Goal: Task Accomplishment & Management: Use online tool/utility

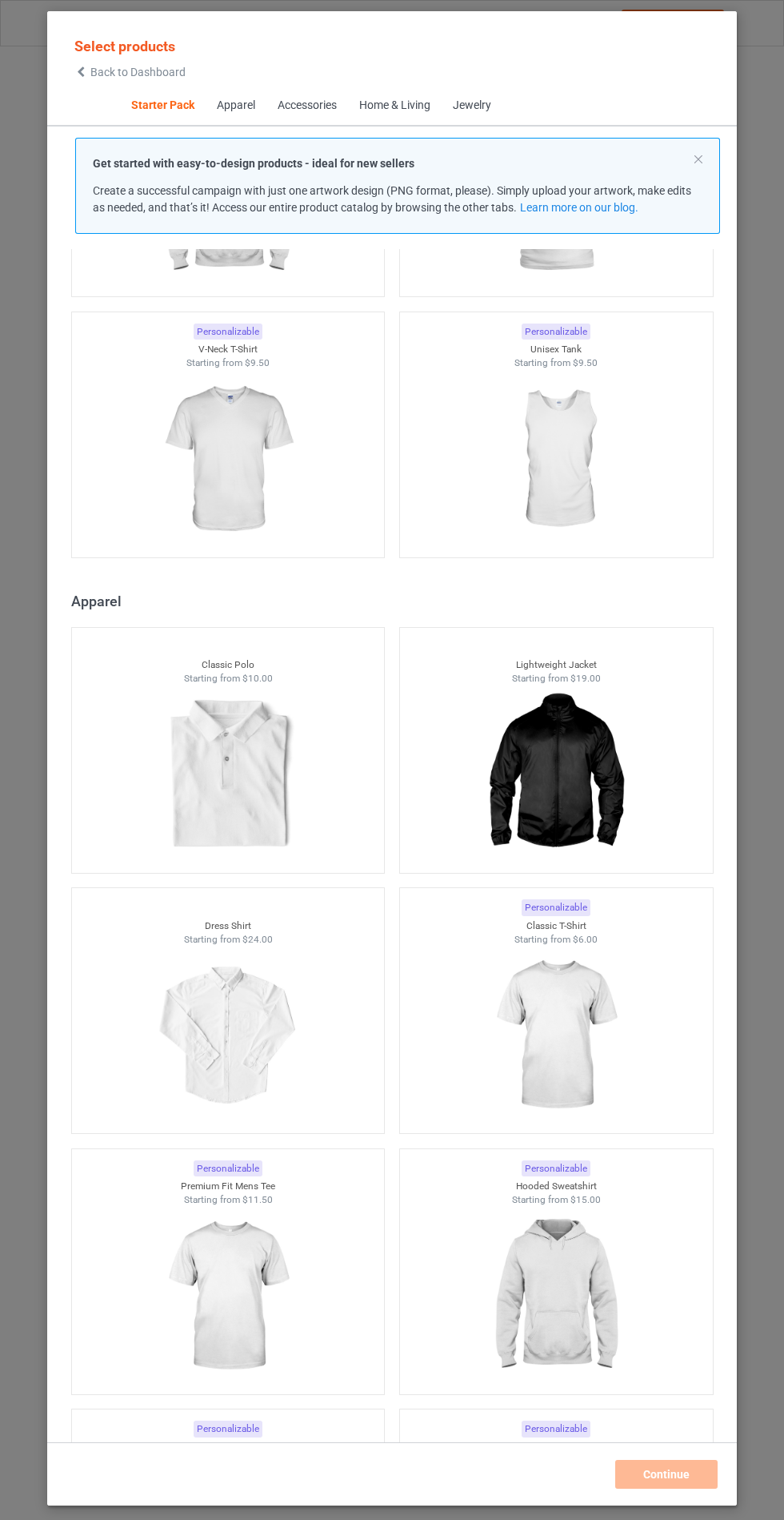
scroll to position [644, 0]
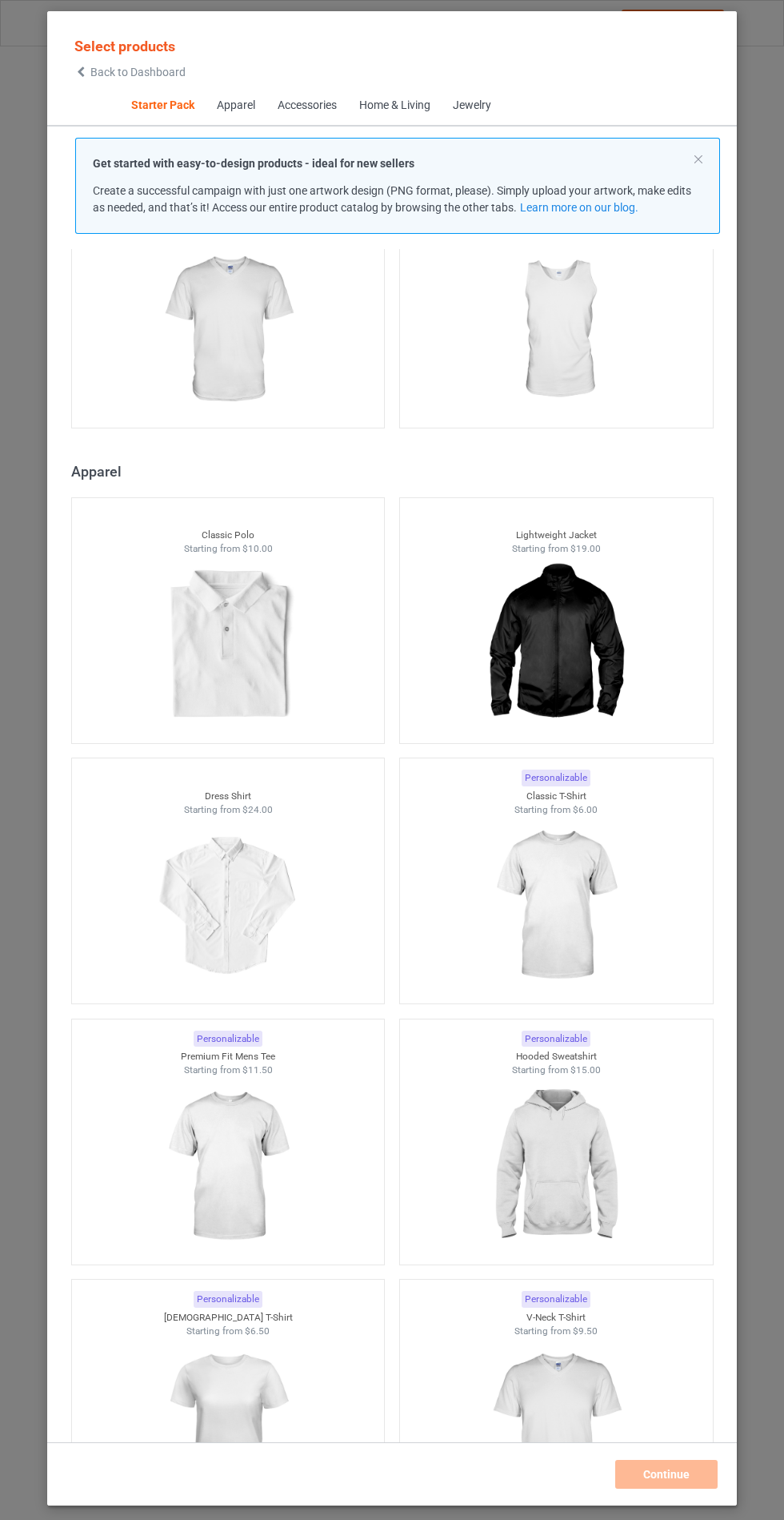
click at [559, 1145] on img at bounding box center [556, 1166] width 144 height 180
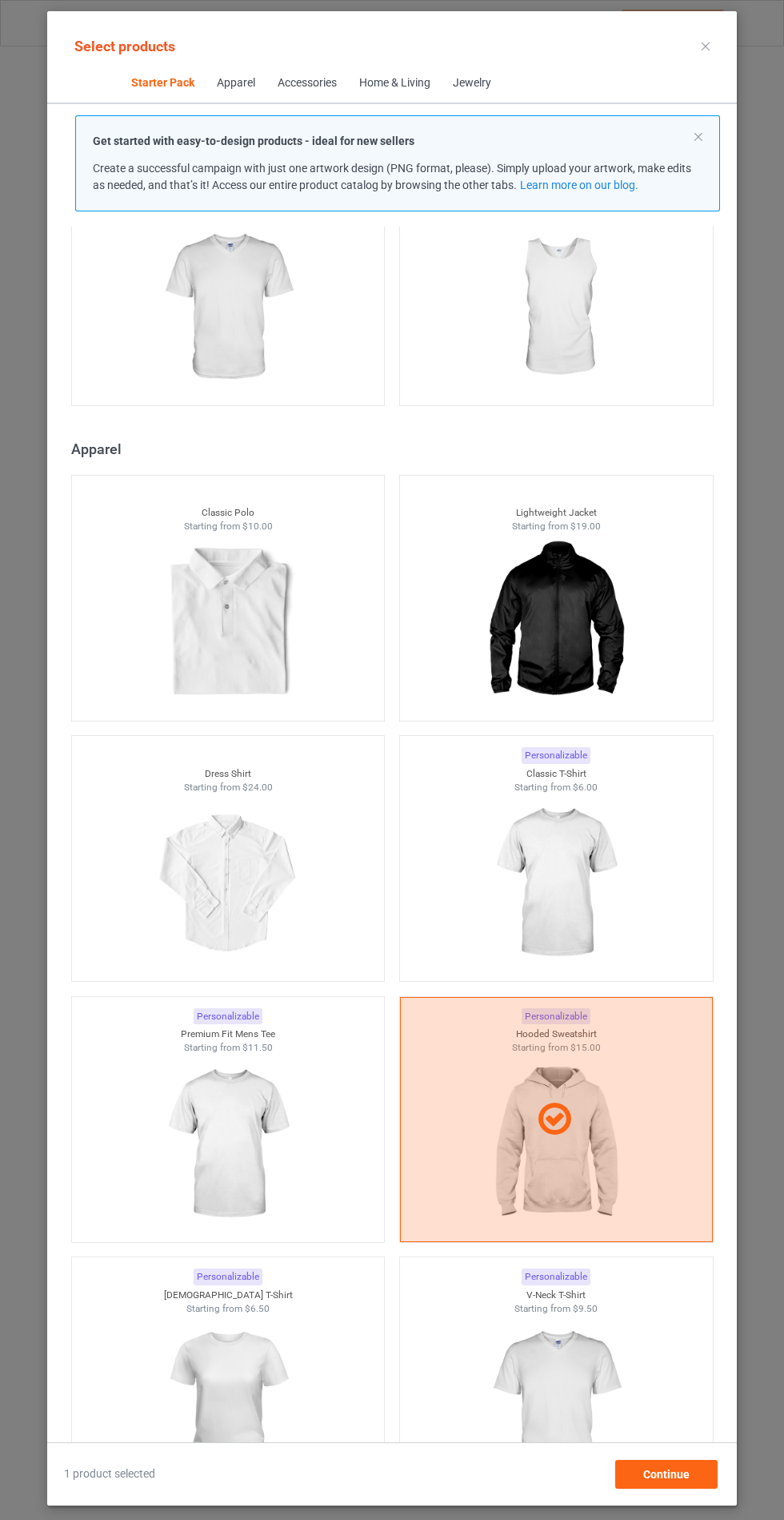
scroll to position [93, 0]
click at [709, 1483] on div "Continue" at bounding box center [666, 1474] width 102 height 29
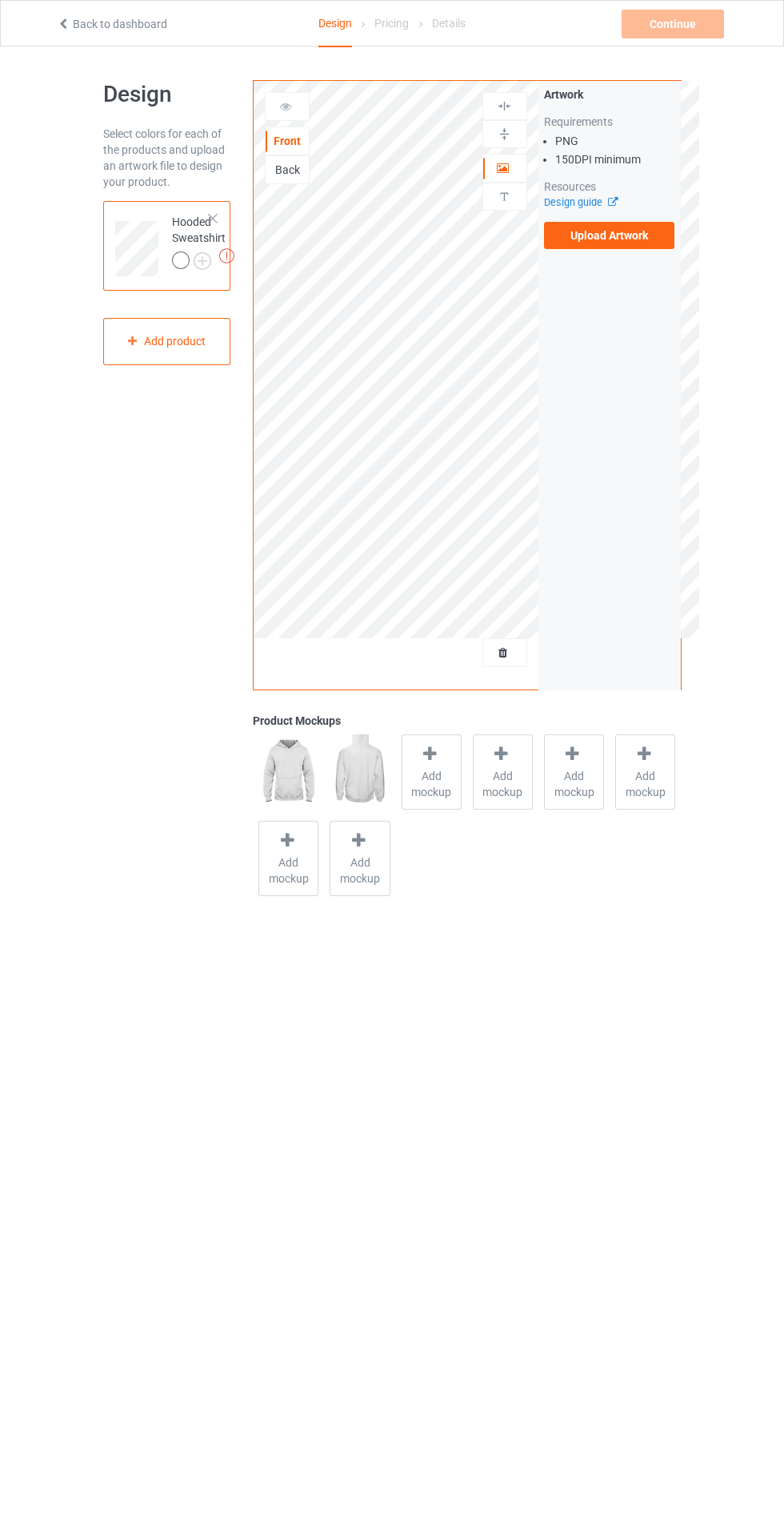
click at [628, 237] on label "Upload Artwork" at bounding box center [610, 236] width 132 height 28
click at [0, 0] on input "Upload Artwork" at bounding box center [0, 0] width 0 height 0
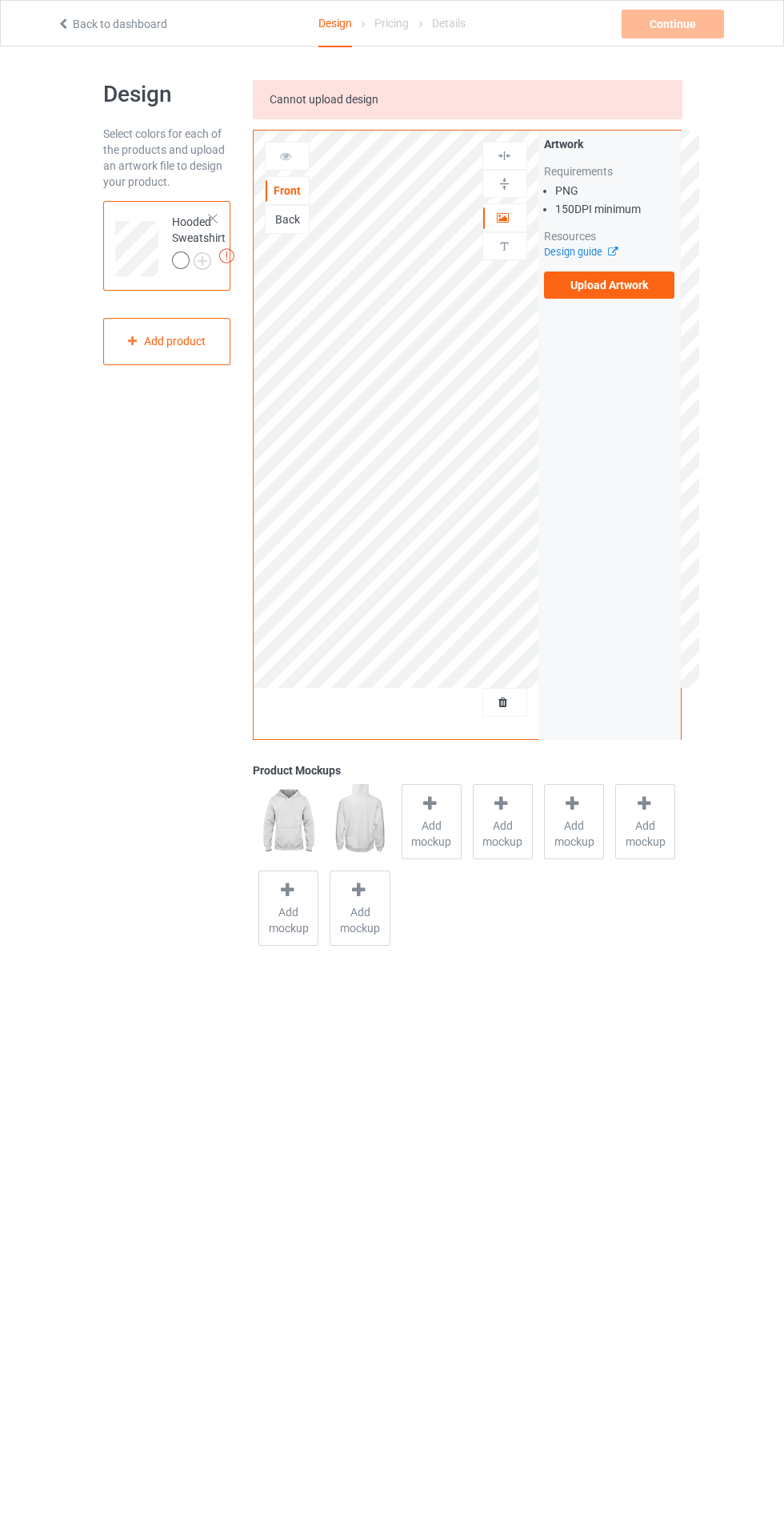
click at [90, 24] on link "Back to dashboard" at bounding box center [112, 24] width 110 height 13
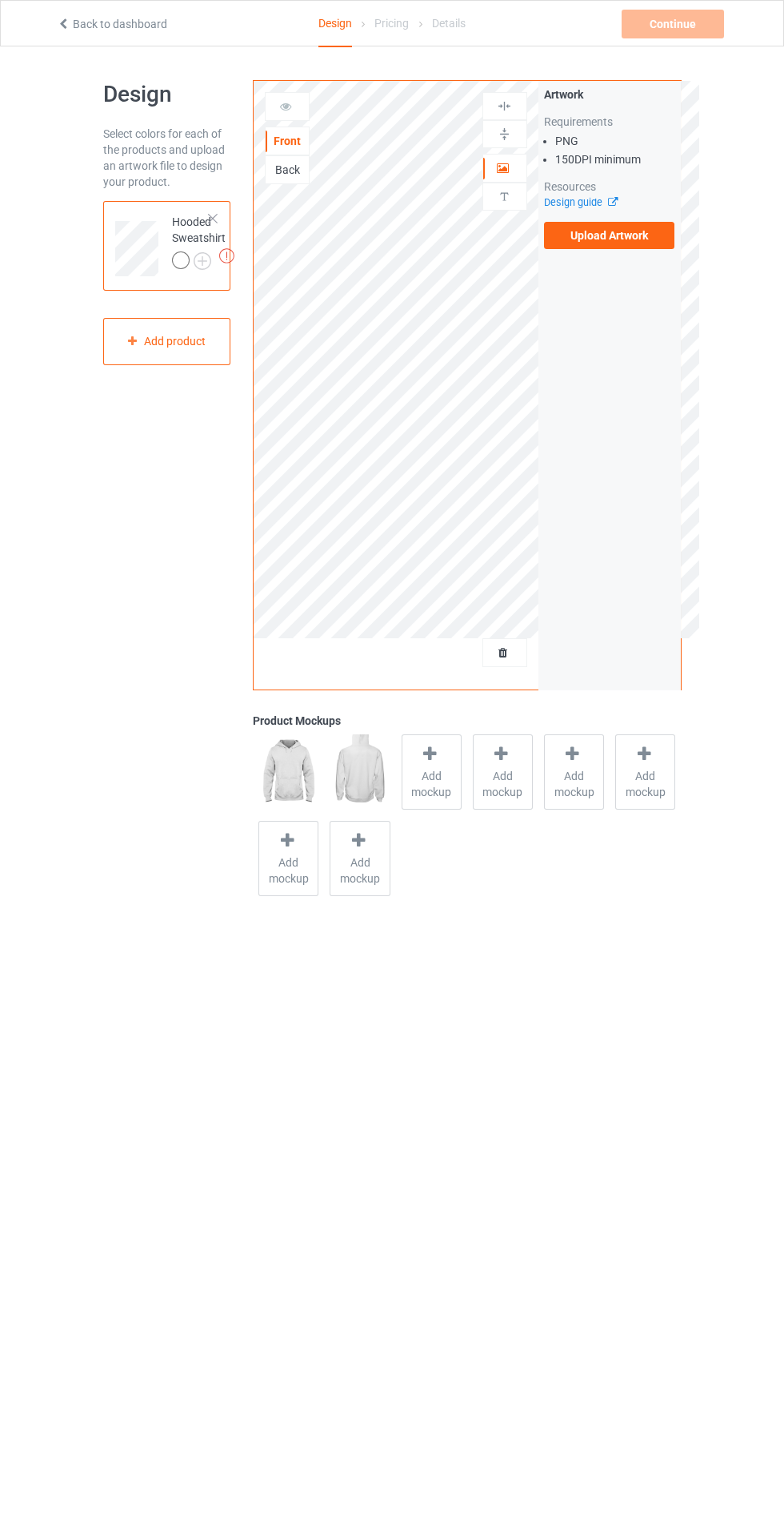
click at [632, 236] on label "Upload Artwork" at bounding box center [610, 236] width 132 height 28
click at [0, 0] on input "Upload Artwork" at bounding box center [0, 0] width 0 height 0
